Goal: Go to known website: Go to known website

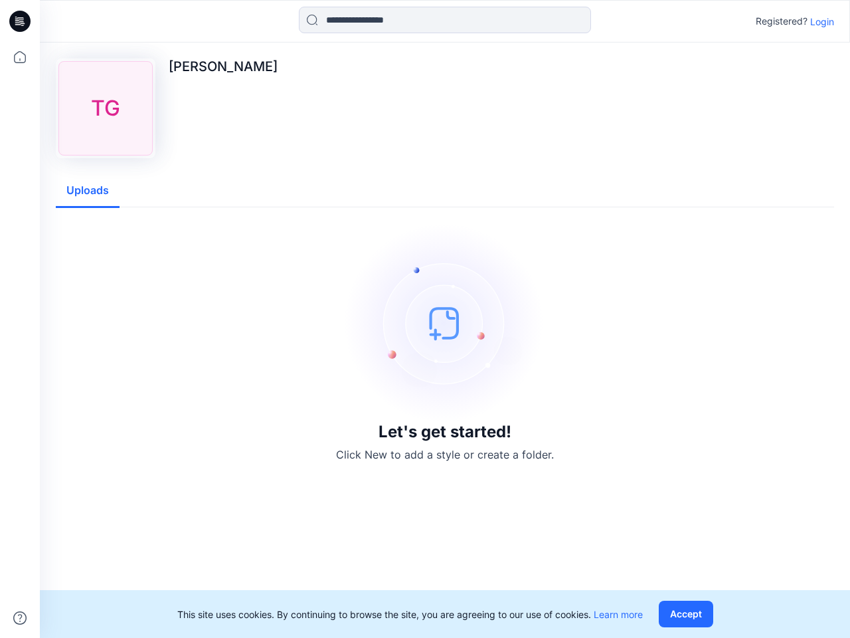
click at [425, 319] on img at bounding box center [444, 322] width 199 height 199
click at [21, 21] on icon at bounding box center [21, 21] width 5 height 1
click at [20, 57] on icon at bounding box center [19, 57] width 29 height 29
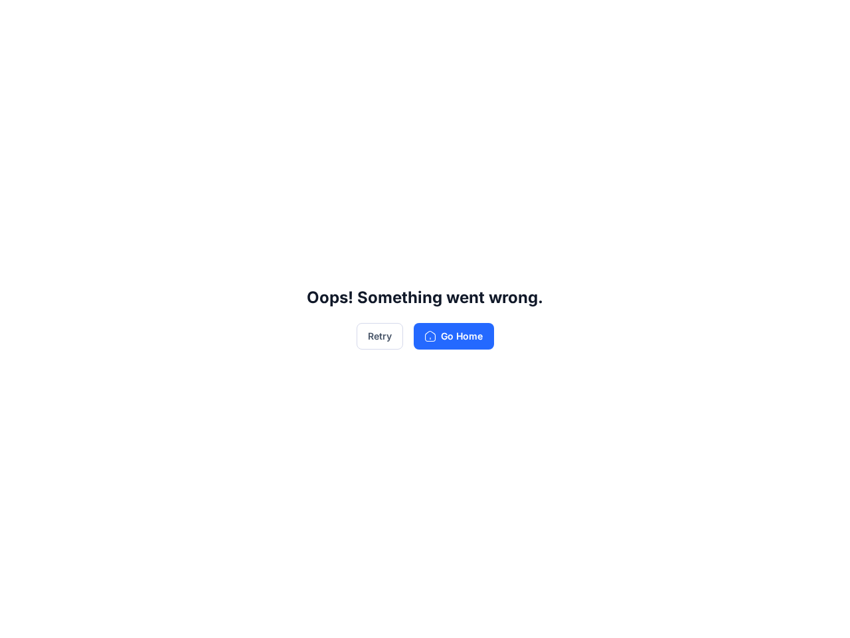
click at [445, 20] on div "Oops! Something went wrong. Retry Go Home" at bounding box center [425, 319] width 850 height 638
click at [822, 21] on div "Oops! Something went wrong. Retry Go Home" at bounding box center [425, 319] width 850 height 638
click at [88, 191] on div "Oops! Something went wrong. Retry Go Home" at bounding box center [425, 319] width 850 height 638
click at [689, 614] on div "Oops! Something went wrong. Retry Go Home" at bounding box center [425, 319] width 850 height 638
